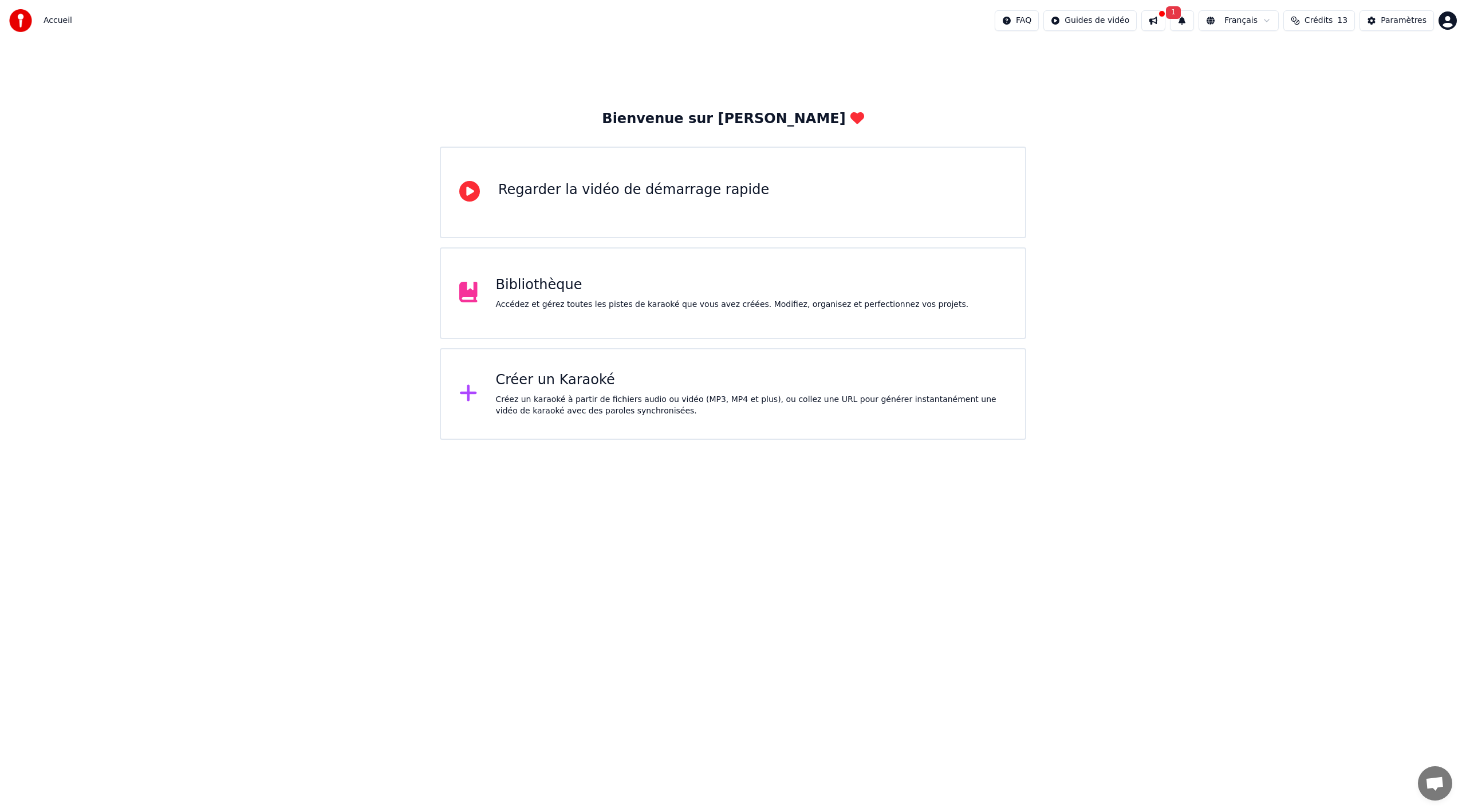
click at [588, 401] on div "Créez un karaoké à partir de fichiers audio ou vidéo (MP3, MP4 et plus), ou col…" at bounding box center [751, 404] width 512 height 23
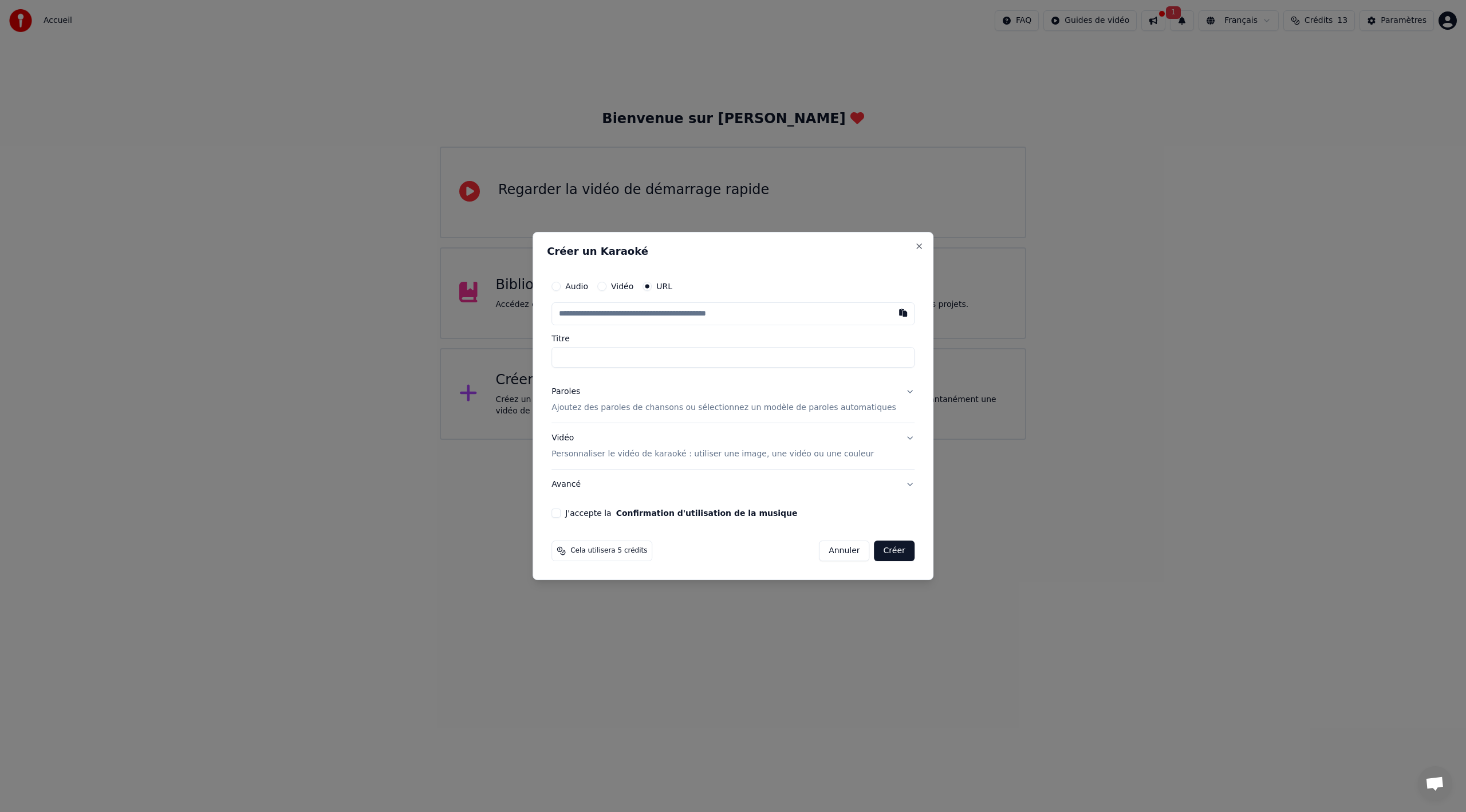
type input "**********"
click at [561, 513] on button "J'accepte la Confirmation d'utilisation de la musique" at bounding box center [556, 513] width 9 height 9
click at [887, 554] on button "Créer" at bounding box center [894, 550] width 40 height 20
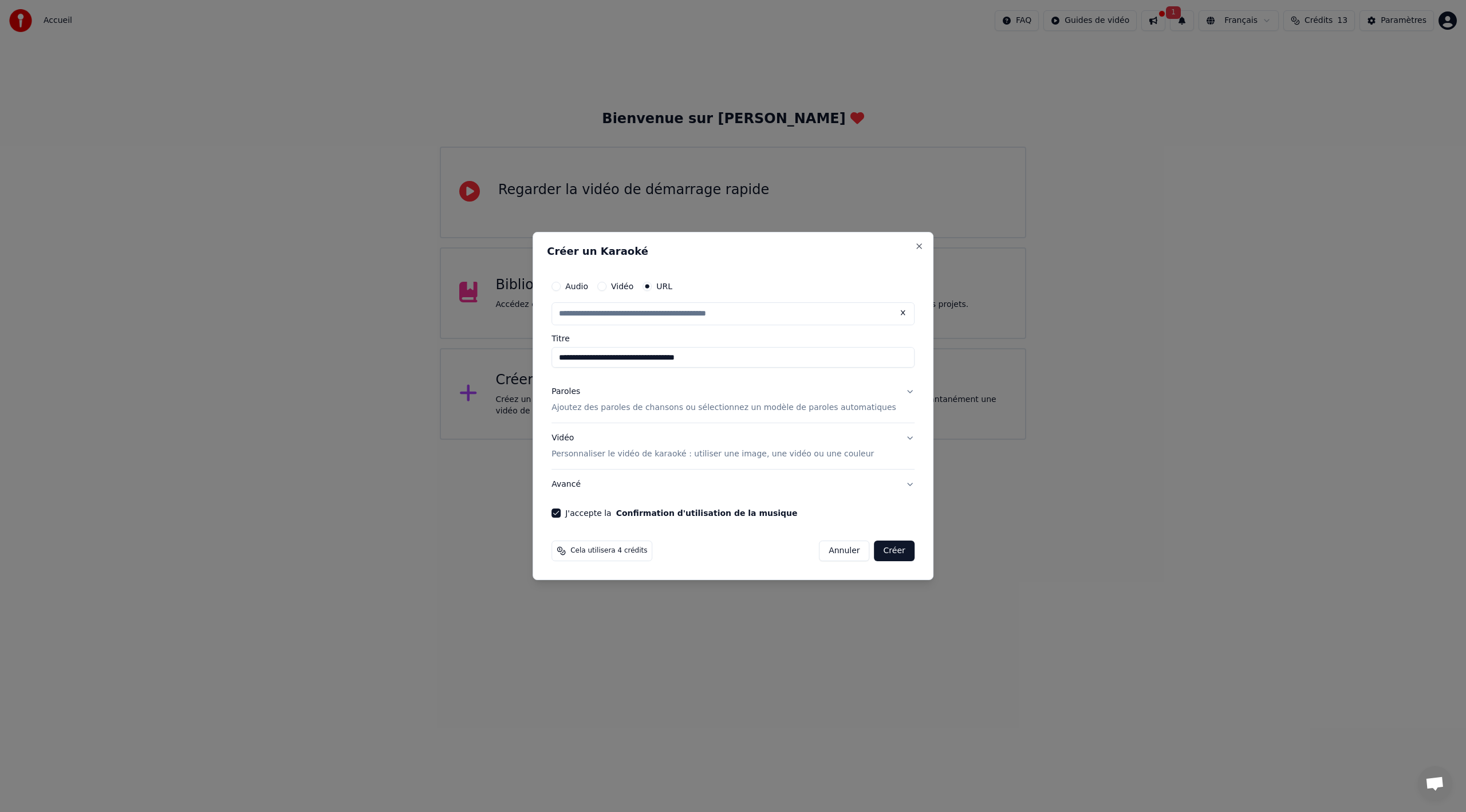
type input "**********"
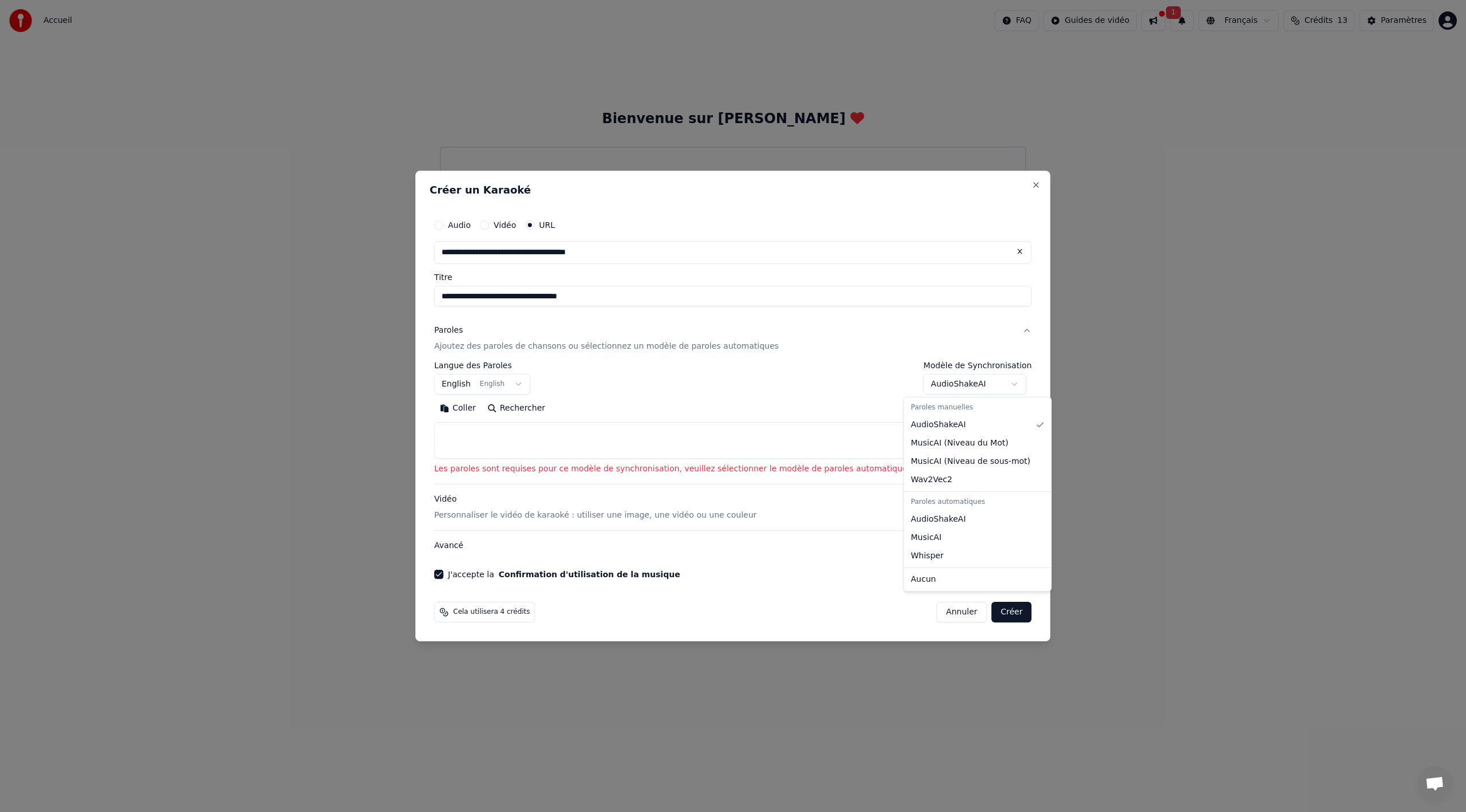
click at [990, 381] on body "**********" at bounding box center [733, 219] width 1466 height 440
select select "****"
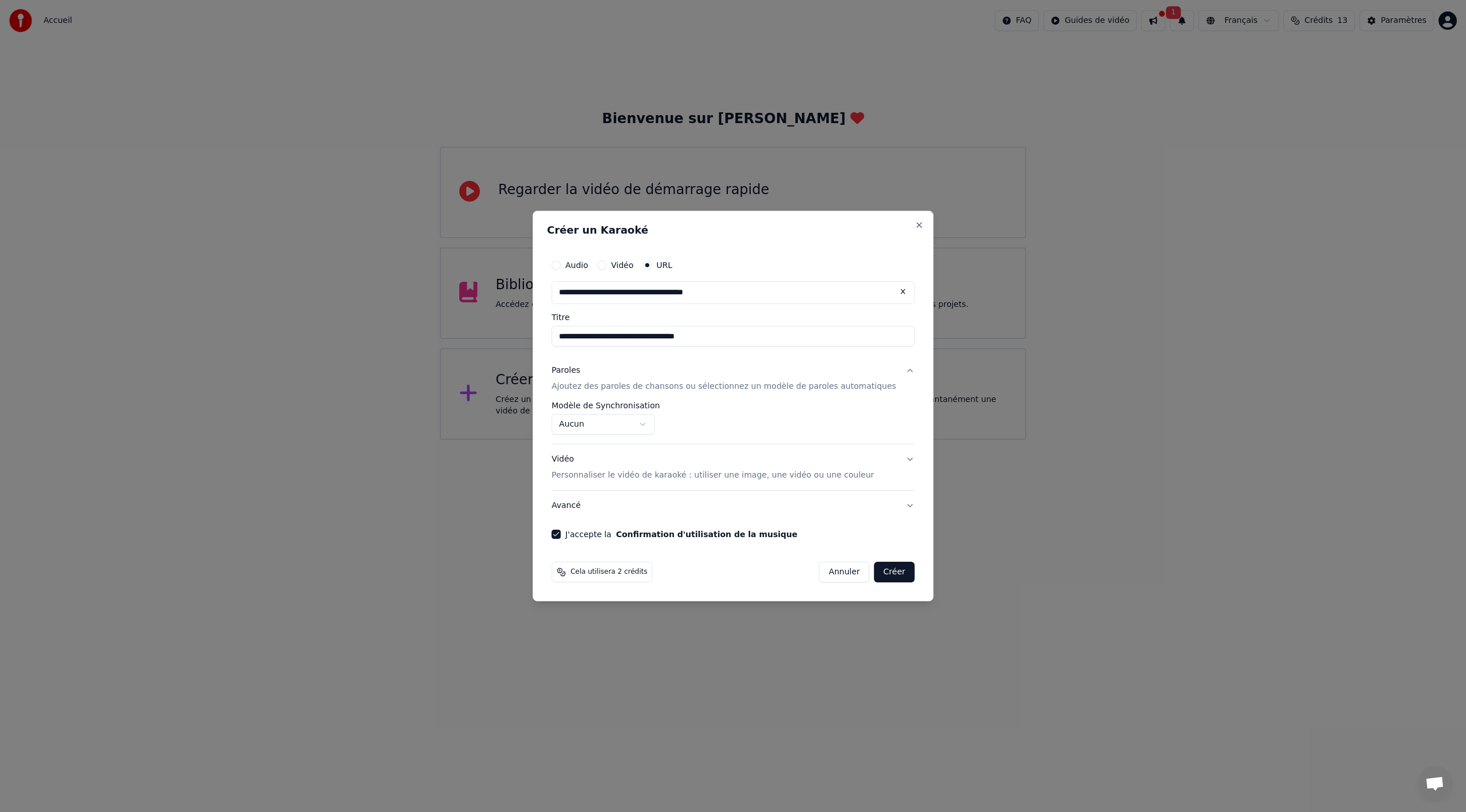
click at [894, 569] on button "Créer" at bounding box center [894, 572] width 40 height 20
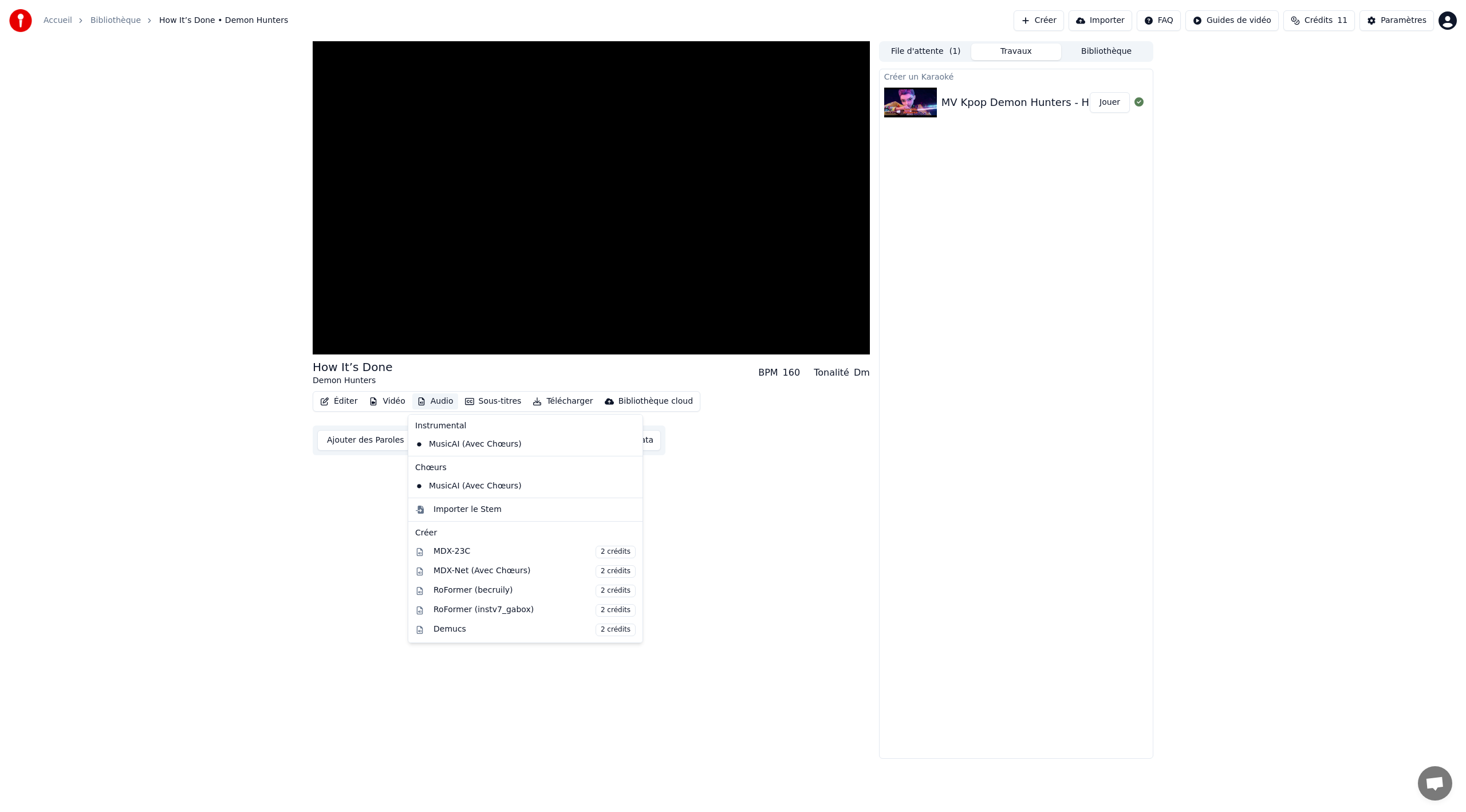
click at [436, 402] on button "Audio" at bounding box center [435, 401] width 46 height 16
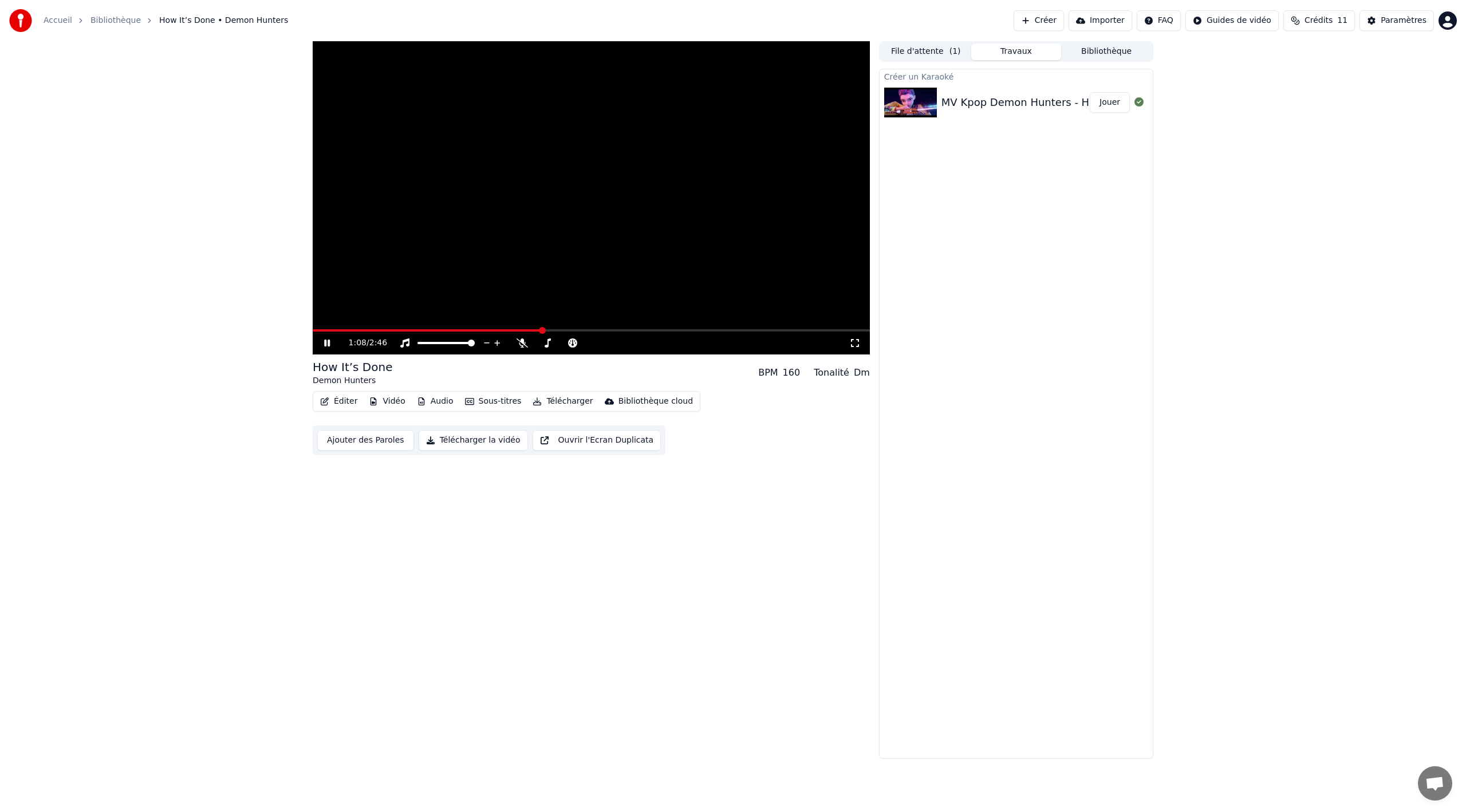
click at [762, 550] on div "1:08 / 2:46 How It’s Done Demon Hunters BPM 160 Tonalité Dm Éditer Vidéo Audio …" at bounding box center [590, 400] width 557 height 718
click at [852, 374] on div "Tonalité Dm" at bounding box center [842, 372] width 56 height 14
click at [858, 372] on div "Dm" at bounding box center [861, 372] width 16 height 14
click at [341, 402] on button "Éditer" at bounding box center [338, 401] width 46 height 16
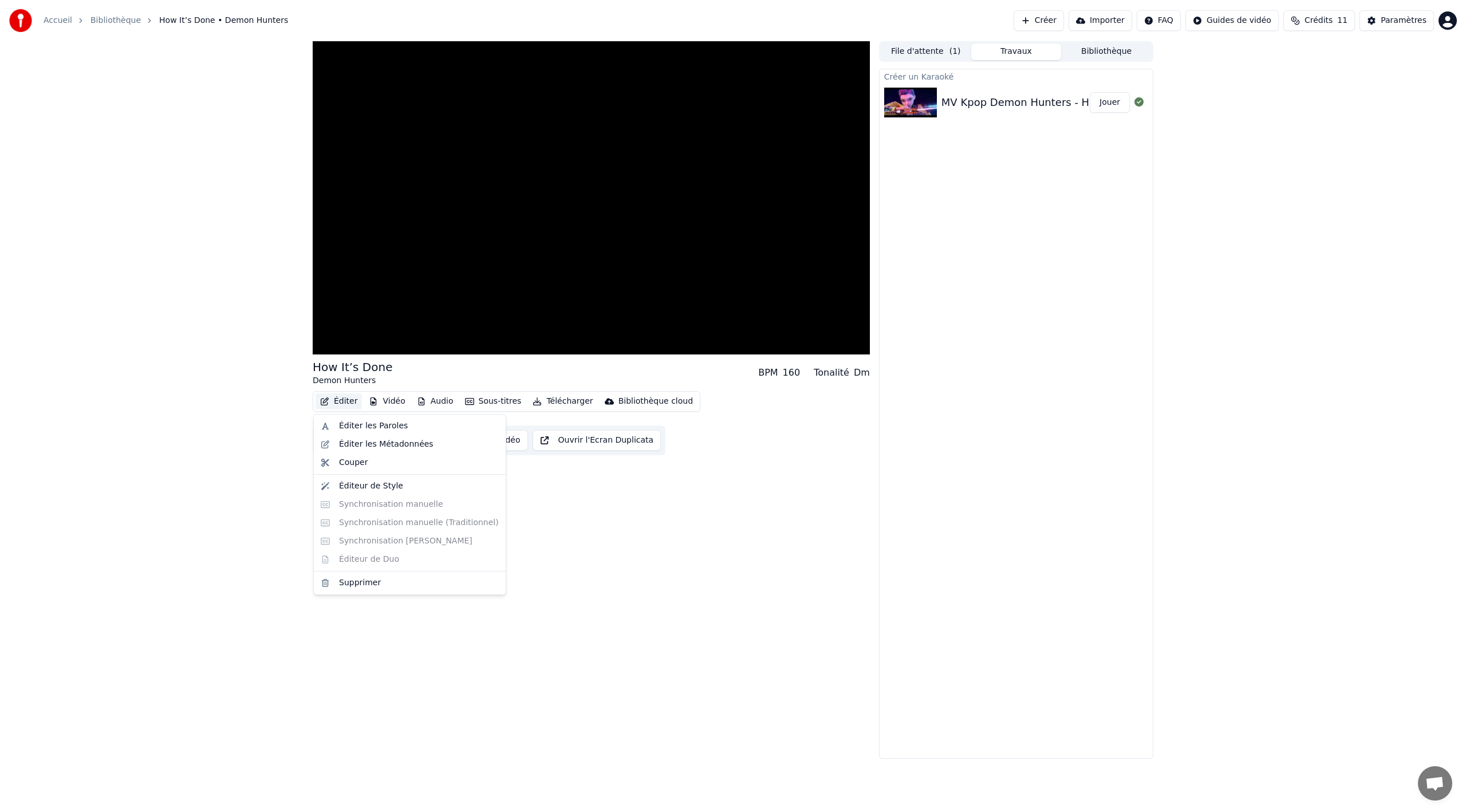
click at [291, 394] on div "How It’s Done Demon Hunters BPM 160 Tonalité Dm Éditer Vidéo Audio Sous-titres …" at bounding box center [733, 400] width 1466 height 718
click at [390, 403] on button "Vidéo" at bounding box center [387, 401] width 45 height 16
click at [279, 387] on div "How It’s Done Demon Hunters BPM 160 Tonalité Dm Éditer Vidéo Audio Sous-titres …" at bounding box center [733, 400] width 1466 height 718
click at [441, 400] on button "Audio" at bounding box center [435, 401] width 46 height 16
click at [741, 449] on div "Éditer Vidéo Audio Sous-titres Télécharger Bibliothèque cloud Ajouter des Parol…" at bounding box center [590, 423] width 557 height 64
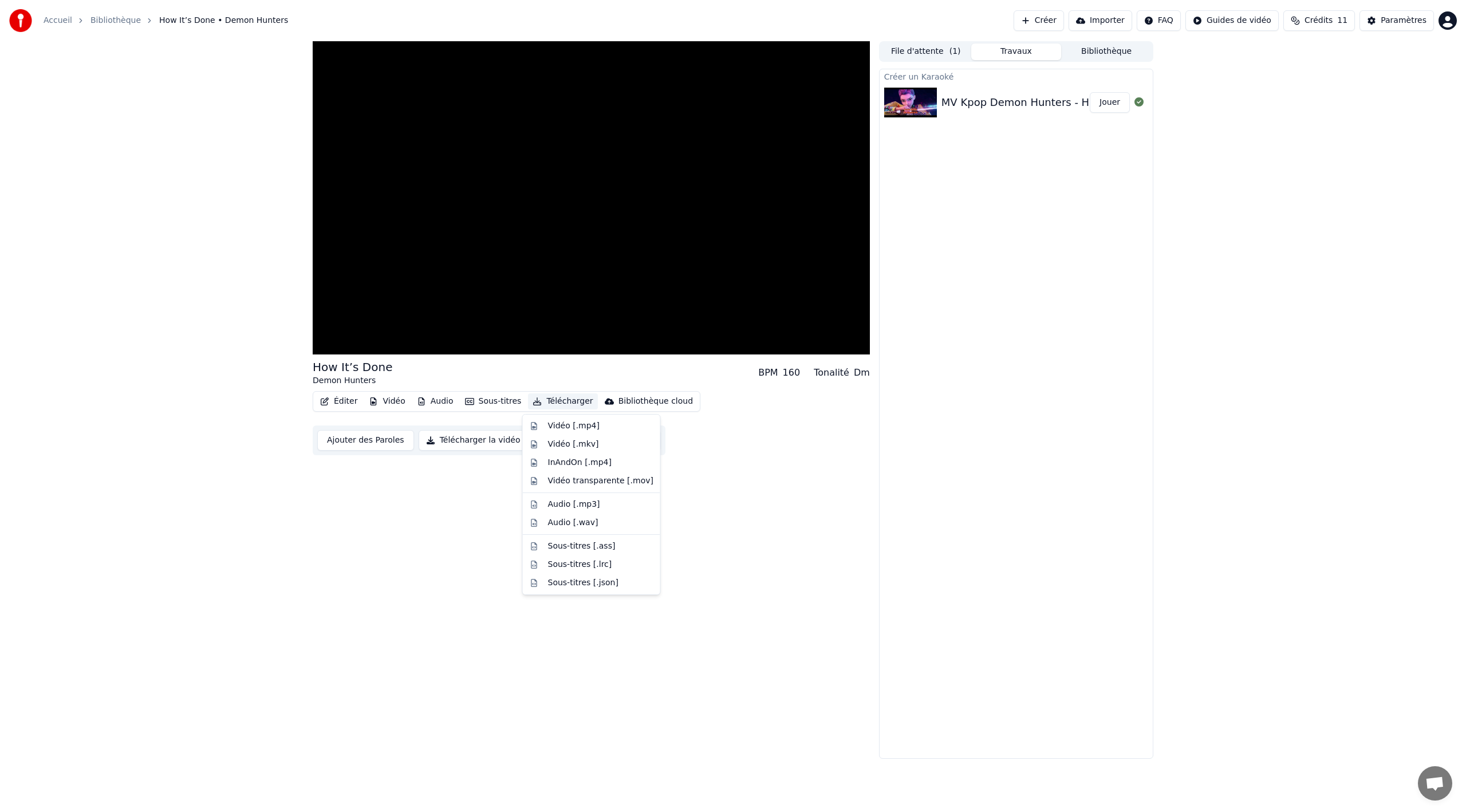
click at [572, 402] on button "Télécharger" at bounding box center [562, 401] width 70 height 16
click at [325, 330] on span at bounding box center [590, 330] width 557 height 2
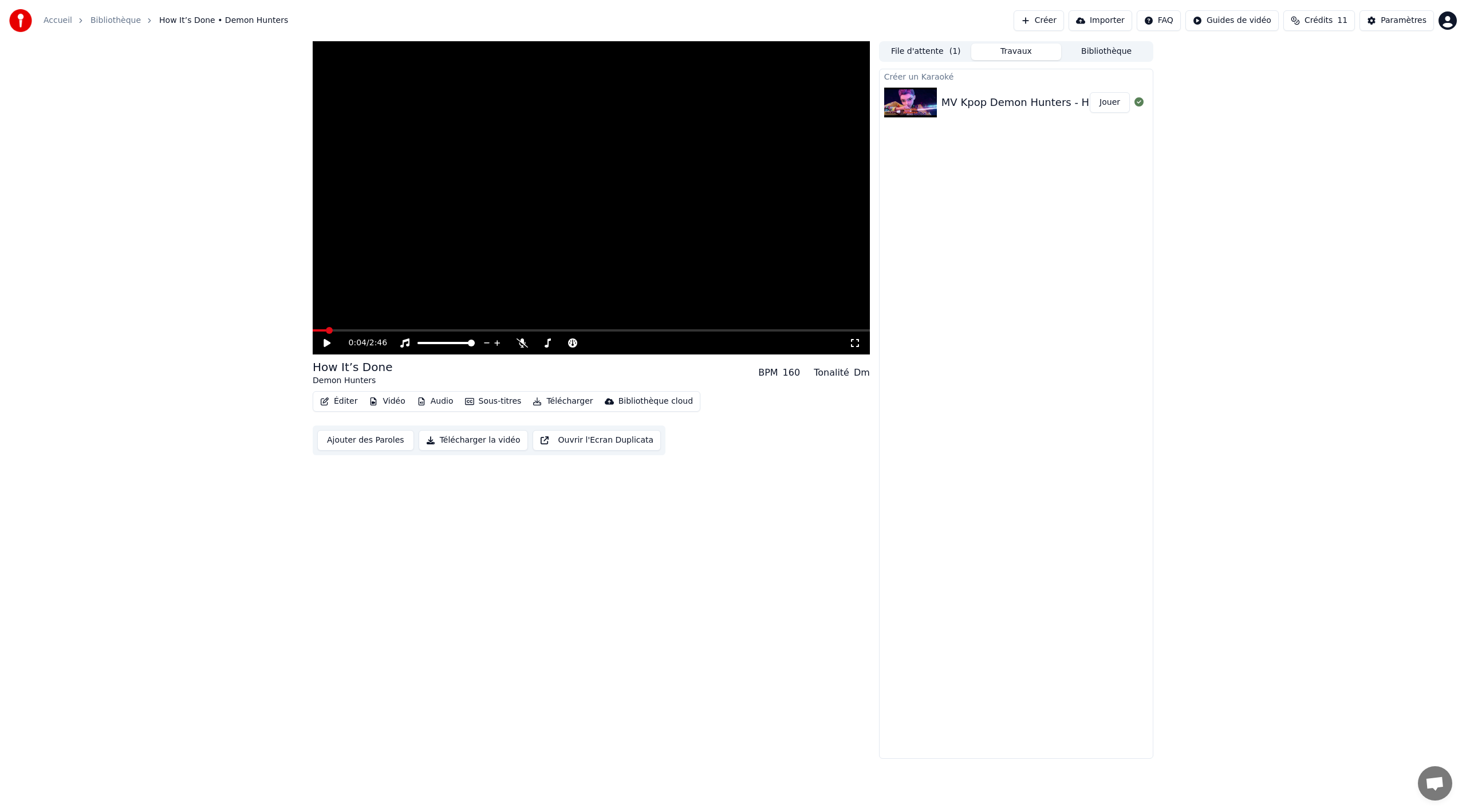
click at [326, 344] on icon at bounding box center [326, 343] width 7 height 8
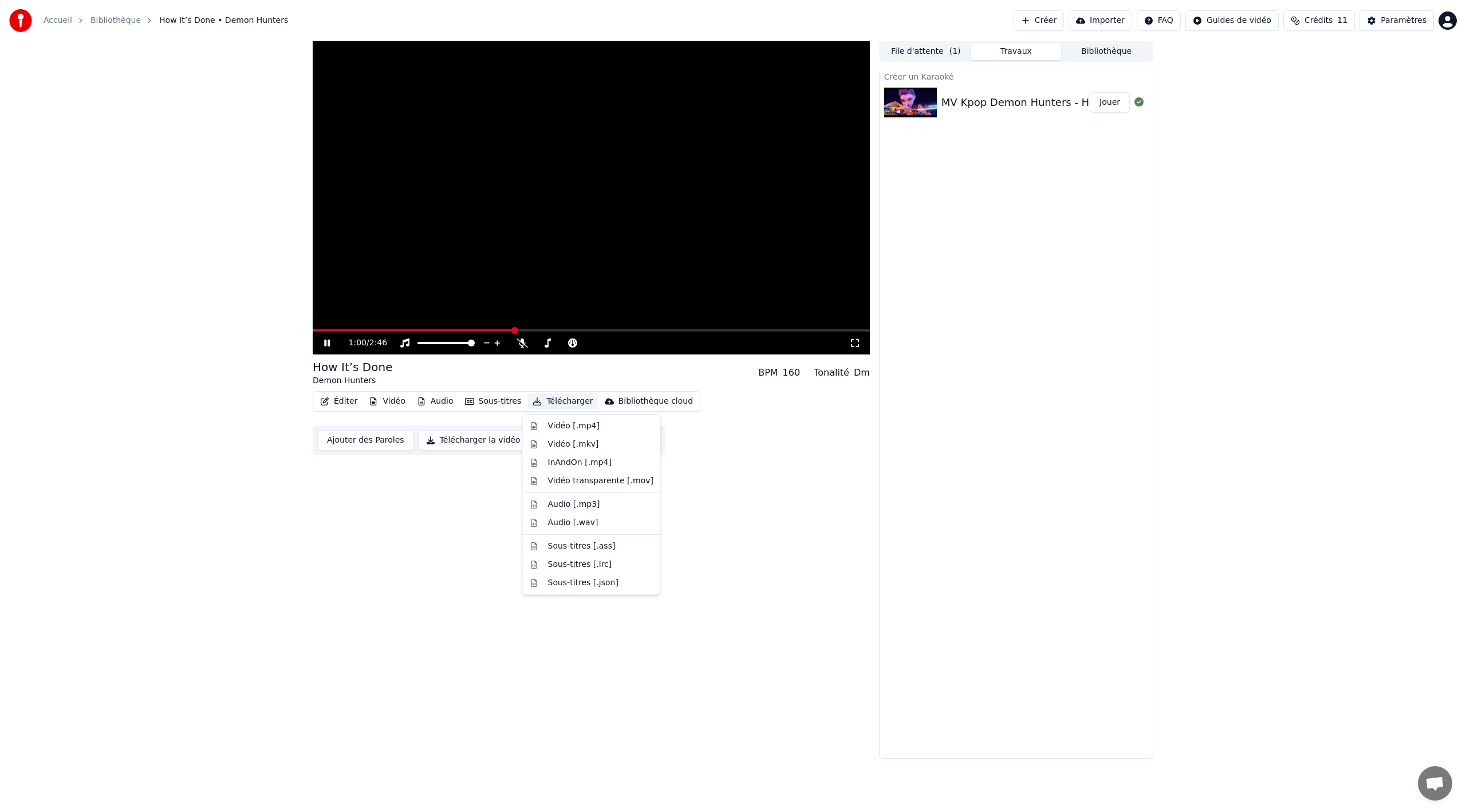
click at [571, 401] on button "Télécharger" at bounding box center [562, 401] width 70 height 16
click at [566, 520] on div "Audio [.wav]" at bounding box center [573, 522] width 51 height 12
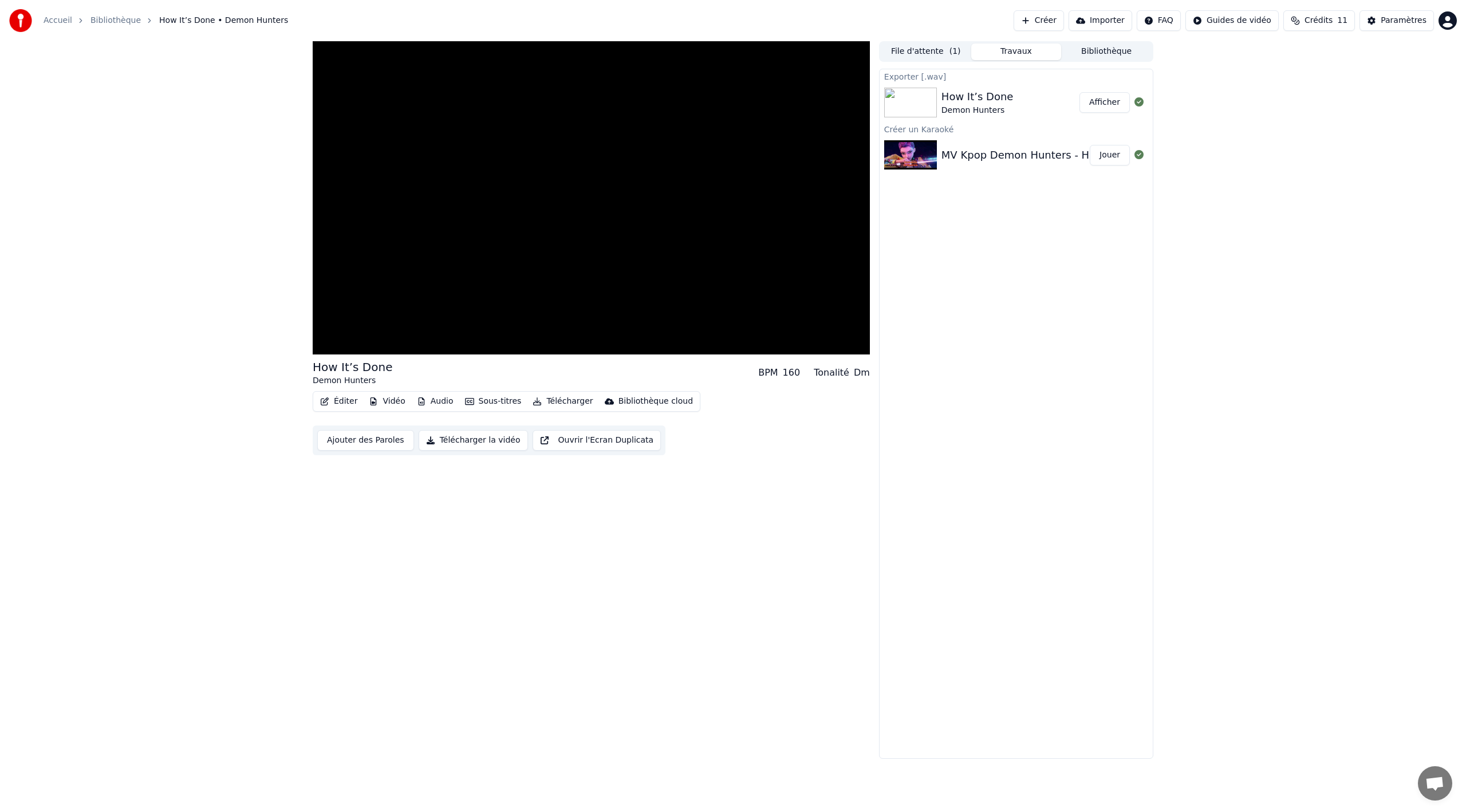
drag, startPoint x: 1029, startPoint y: 225, endPoint x: 1067, endPoint y: 191, distance: 51.0
click at [1029, 225] on div "Exporter [.wav] How It’s Done Demon Hunters Afficher Créer un Karaoké MV Kpop D…" at bounding box center [1015, 413] width 274 height 689
click at [1100, 102] on button "Afficher" at bounding box center [1104, 102] width 51 height 20
click at [565, 405] on button "Télécharger" at bounding box center [562, 401] width 70 height 16
click at [565, 426] on div "Vidéo [.mp4]" at bounding box center [574, 426] width 52 height 12
